Goal: Task Accomplishment & Management: Manage account settings

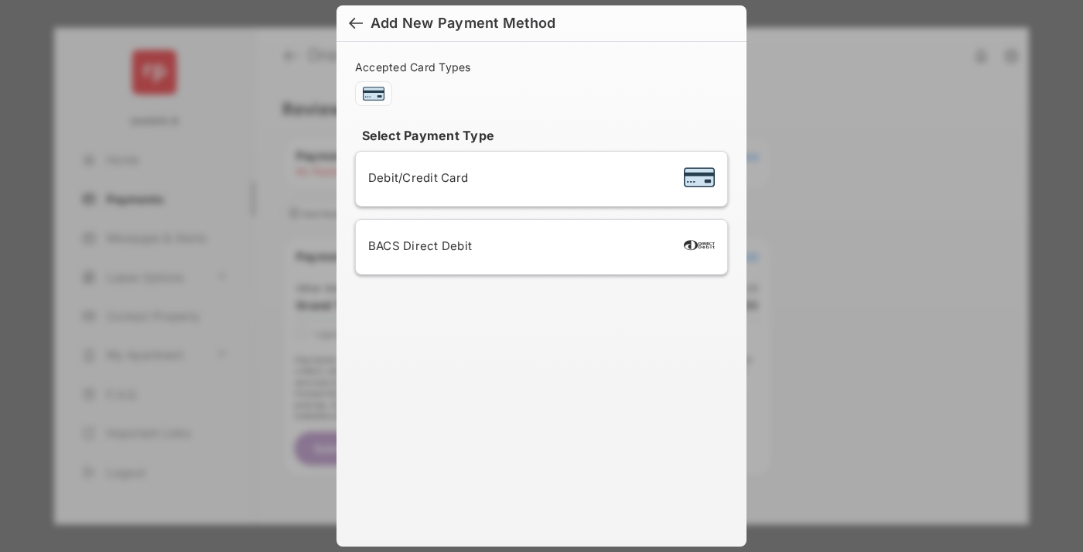
click at [538, 247] on div "BACS Direct Debit" at bounding box center [541, 246] width 347 height 29
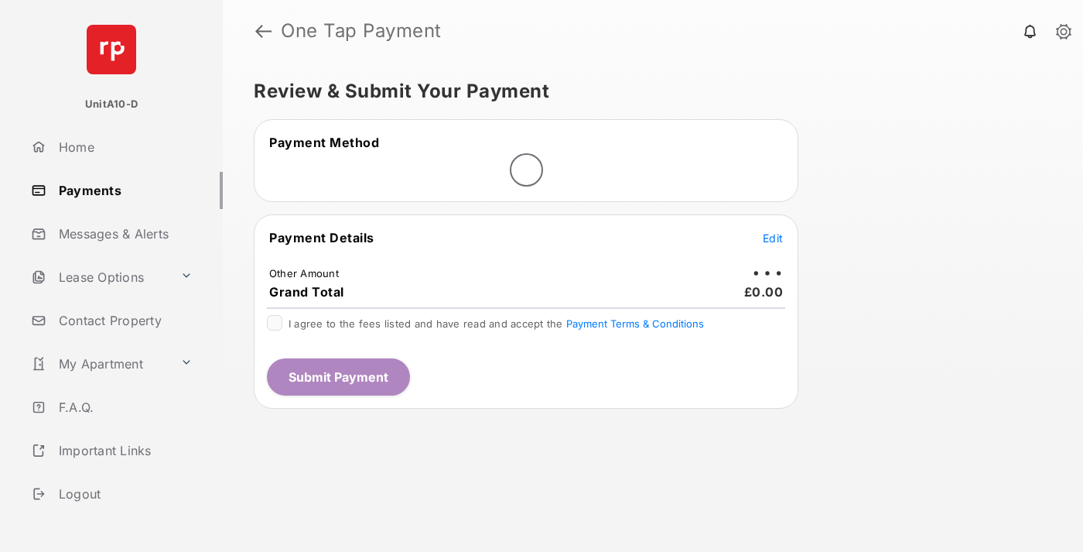
click at [773, 238] on span "Edit" at bounding box center [773, 237] width 20 height 13
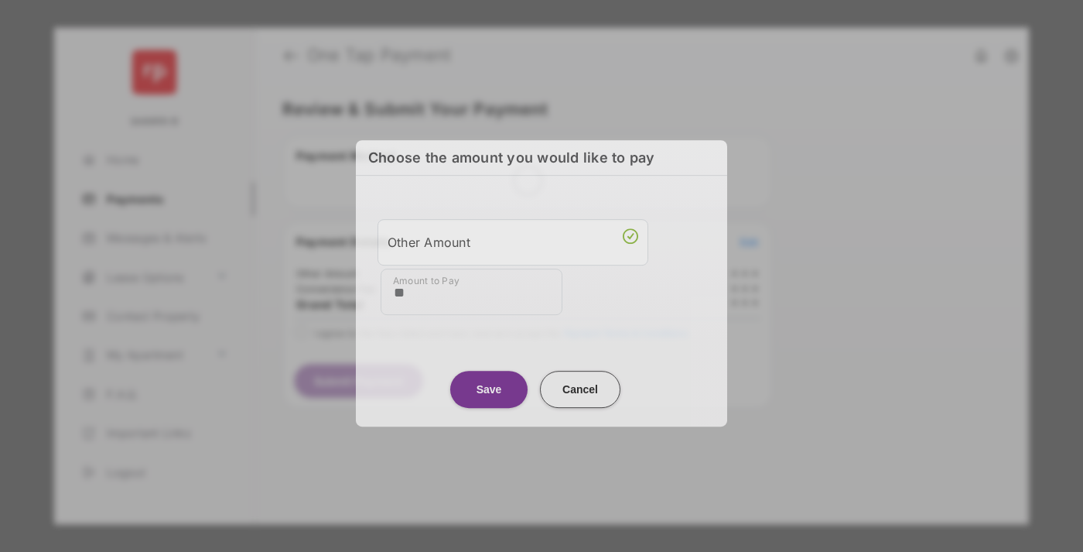
type input "**"
click at [489, 388] on button "Save" at bounding box center [488, 389] width 77 height 37
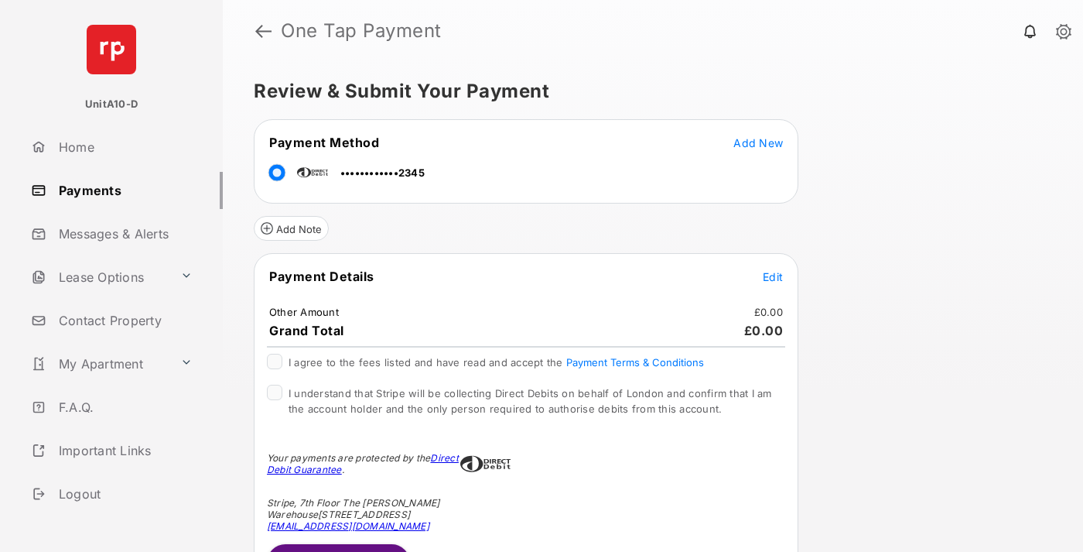
click at [773, 276] on span "Edit" at bounding box center [773, 276] width 20 height 13
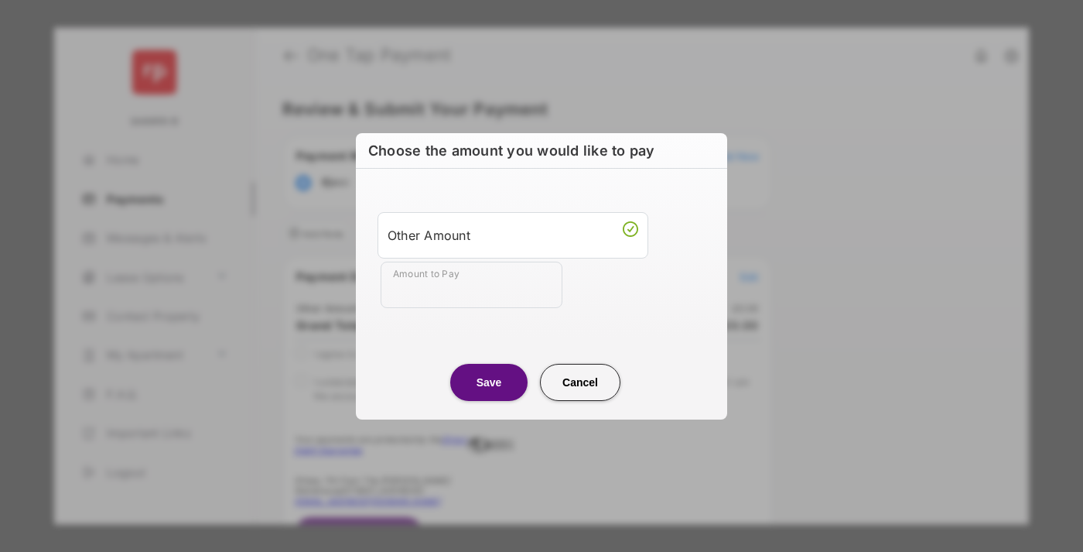
click at [489, 381] on button "Save" at bounding box center [488, 381] width 77 height 37
